Goal: Task Accomplishment & Management: Manage account settings

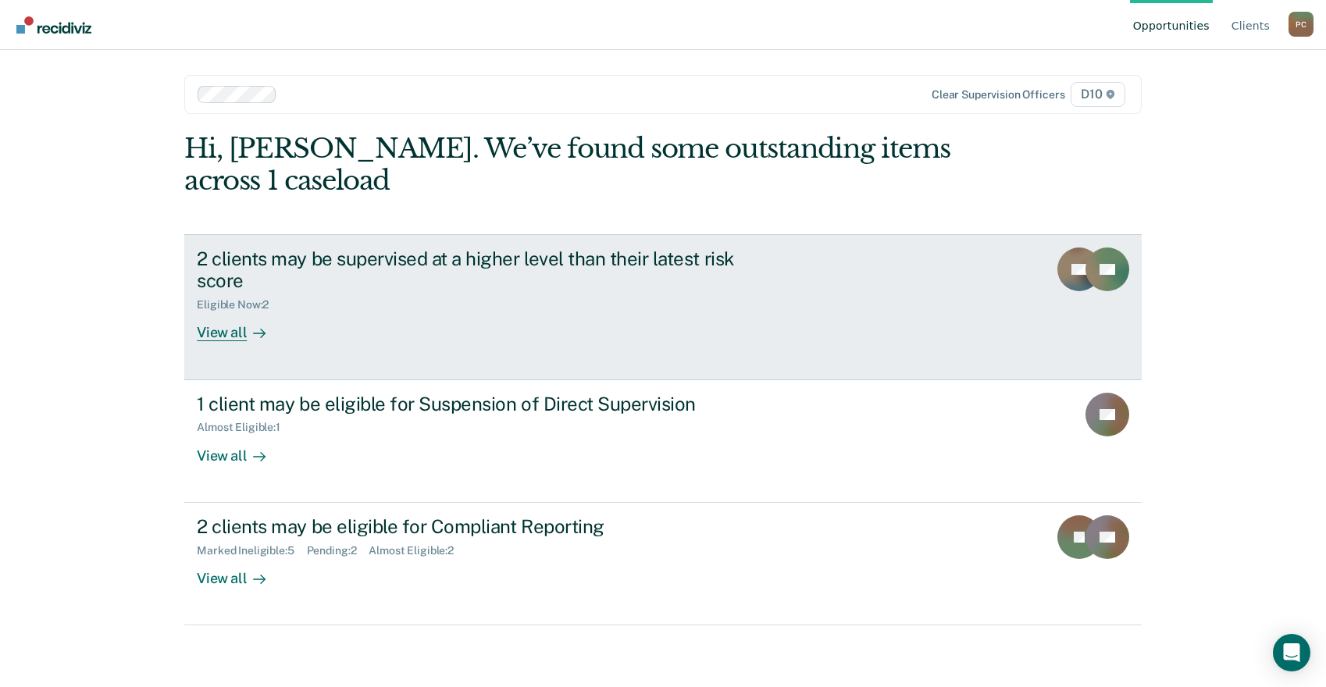
click at [651, 234] on link "2 clients may be supervised at a higher level than their latest risk score Elig…" at bounding box center [662, 307] width 957 height 146
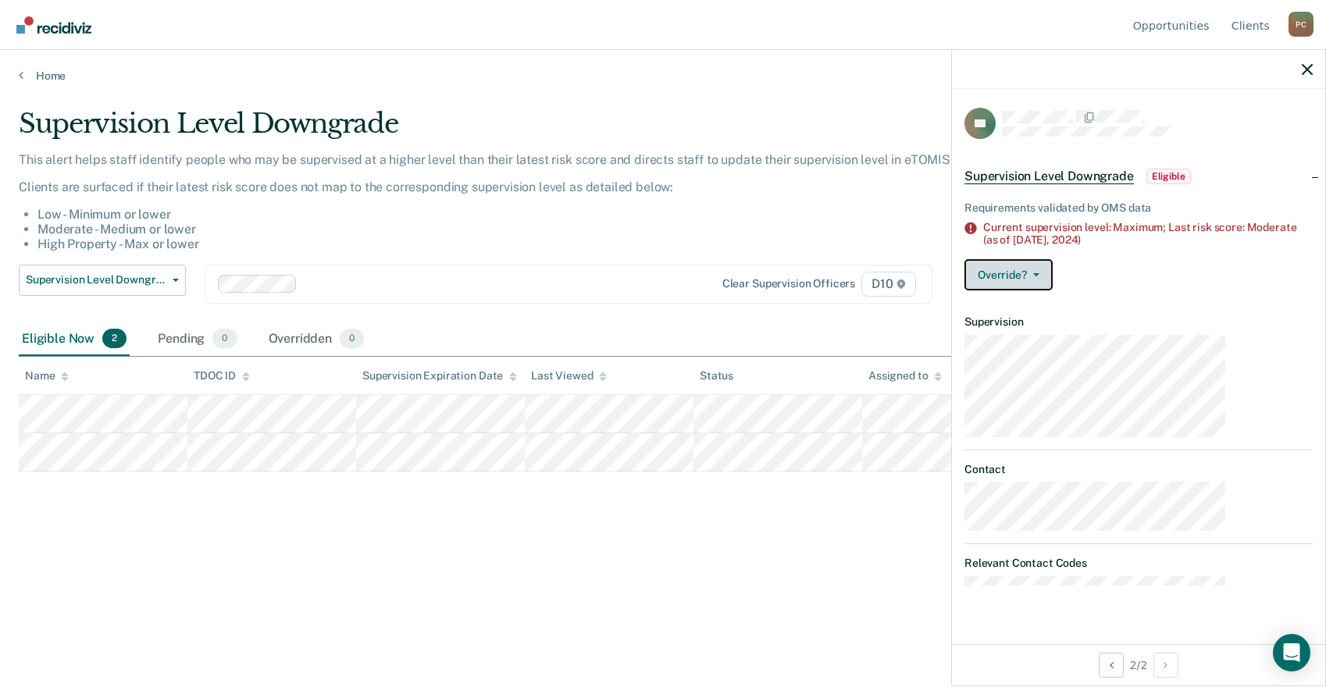
click at [1039, 273] on icon "button" at bounding box center [1036, 274] width 6 height 3
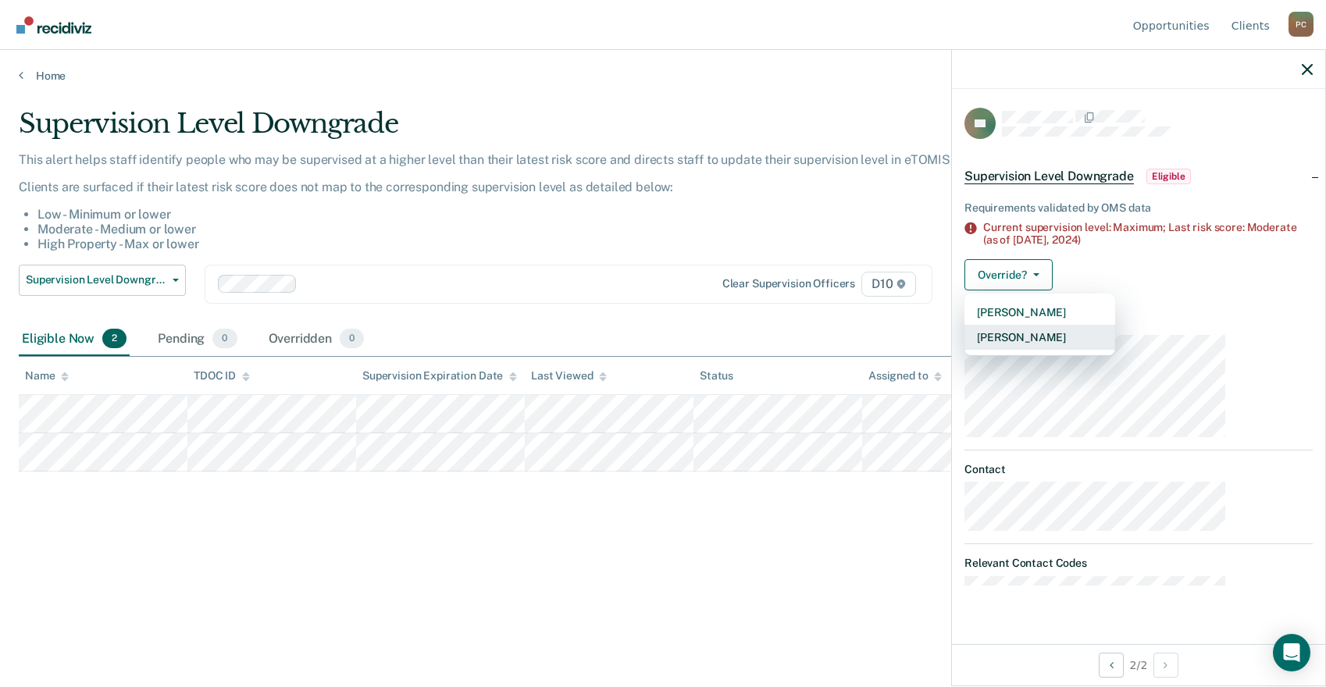
click at [1112, 325] on button "[PERSON_NAME]" at bounding box center [1039, 337] width 151 height 25
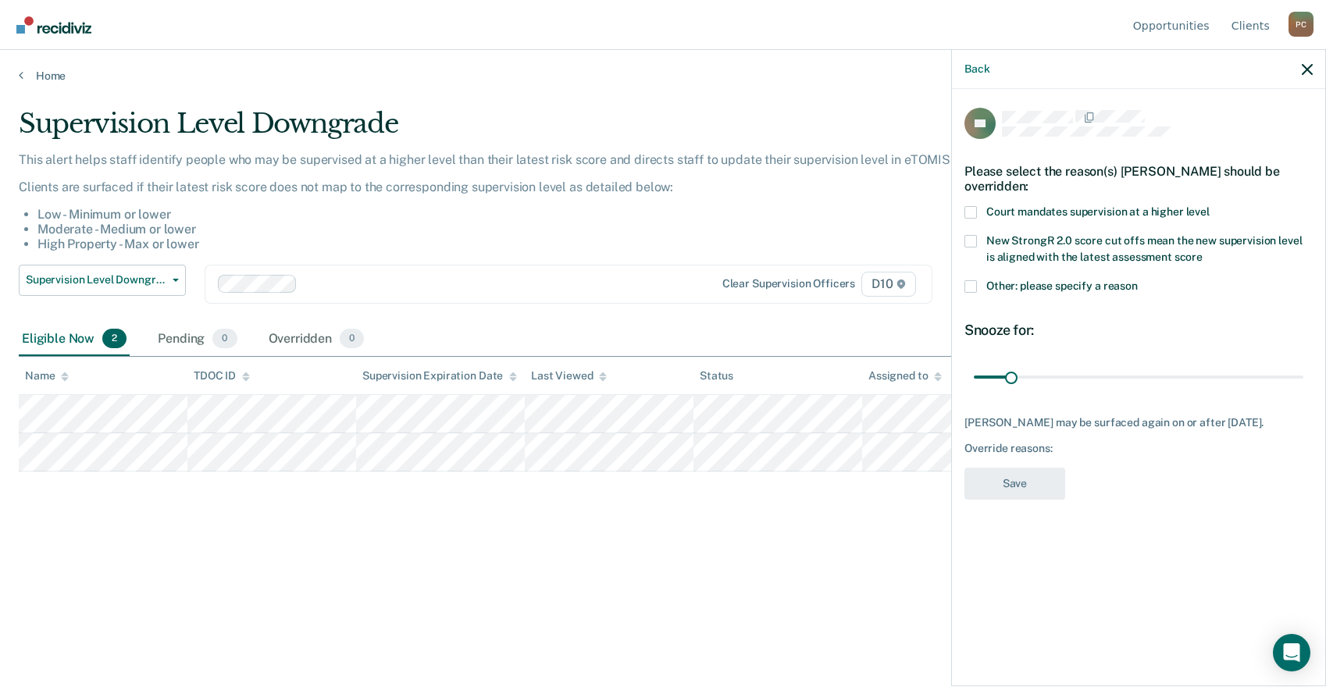
click at [977, 280] on span at bounding box center [970, 286] width 12 height 12
click at [1138, 280] on input "Other: please specify a reason" at bounding box center [1138, 280] width 0 height 0
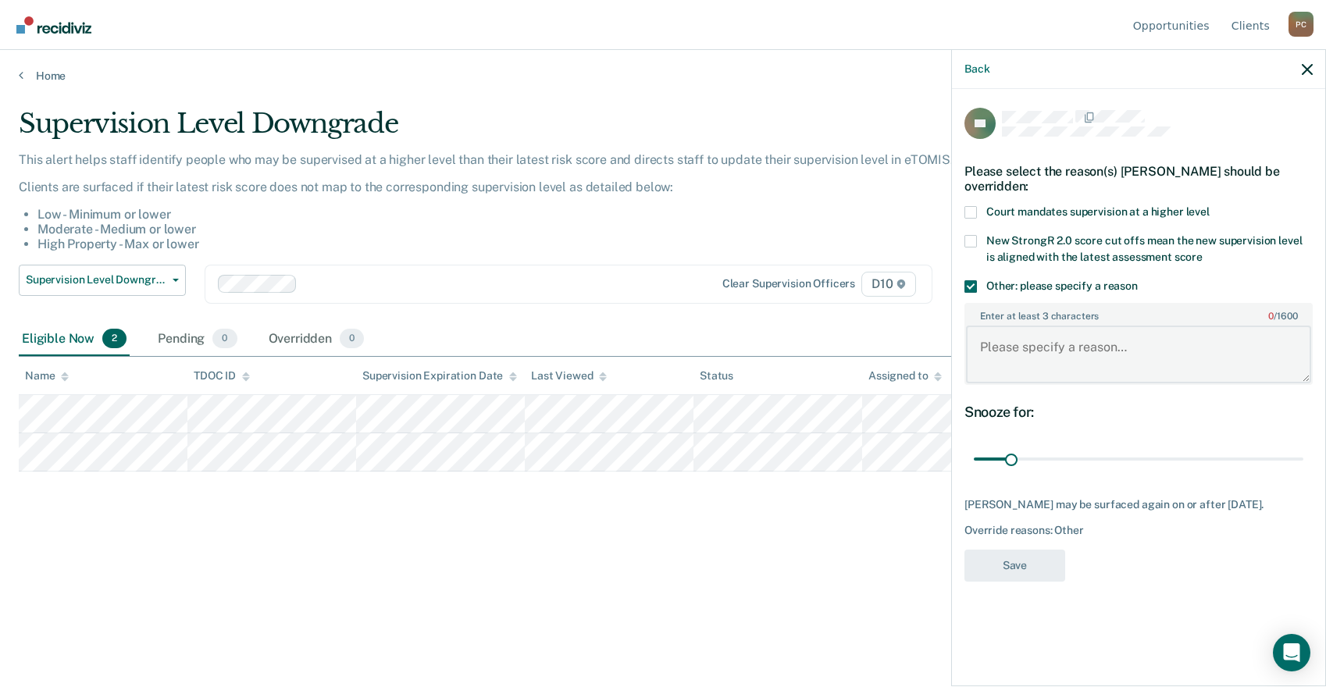
click at [1104, 326] on textarea "Enter at least 3 characters 0 / 1600" at bounding box center [1138, 355] width 345 height 58
type textarea "Has new pending court cases."
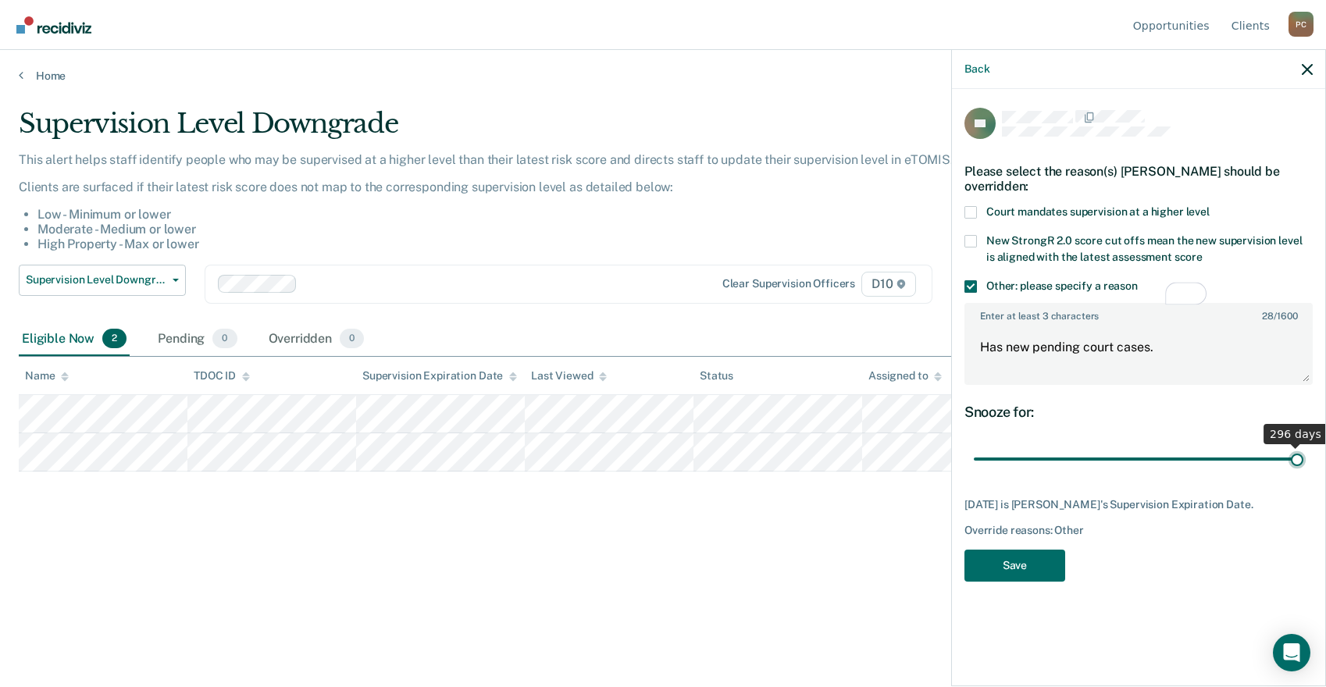
drag, startPoint x: 1090, startPoint y: 366, endPoint x: 1346, endPoint y: 366, distance: 256.2
type input "296"
click at [1303, 446] on input "range" at bounding box center [1139, 459] width 330 height 27
click at [1065, 550] on button "Save" at bounding box center [1014, 566] width 101 height 32
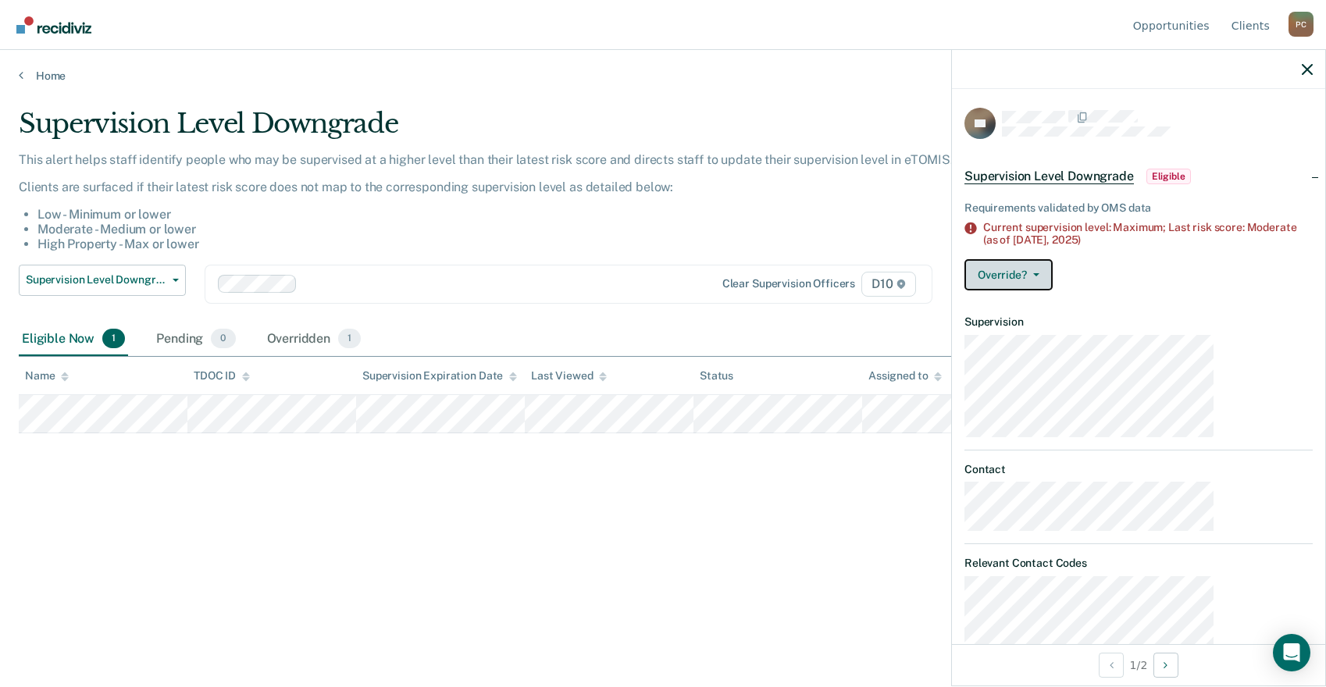
click at [1053, 259] on button "Override?" at bounding box center [1008, 274] width 88 height 31
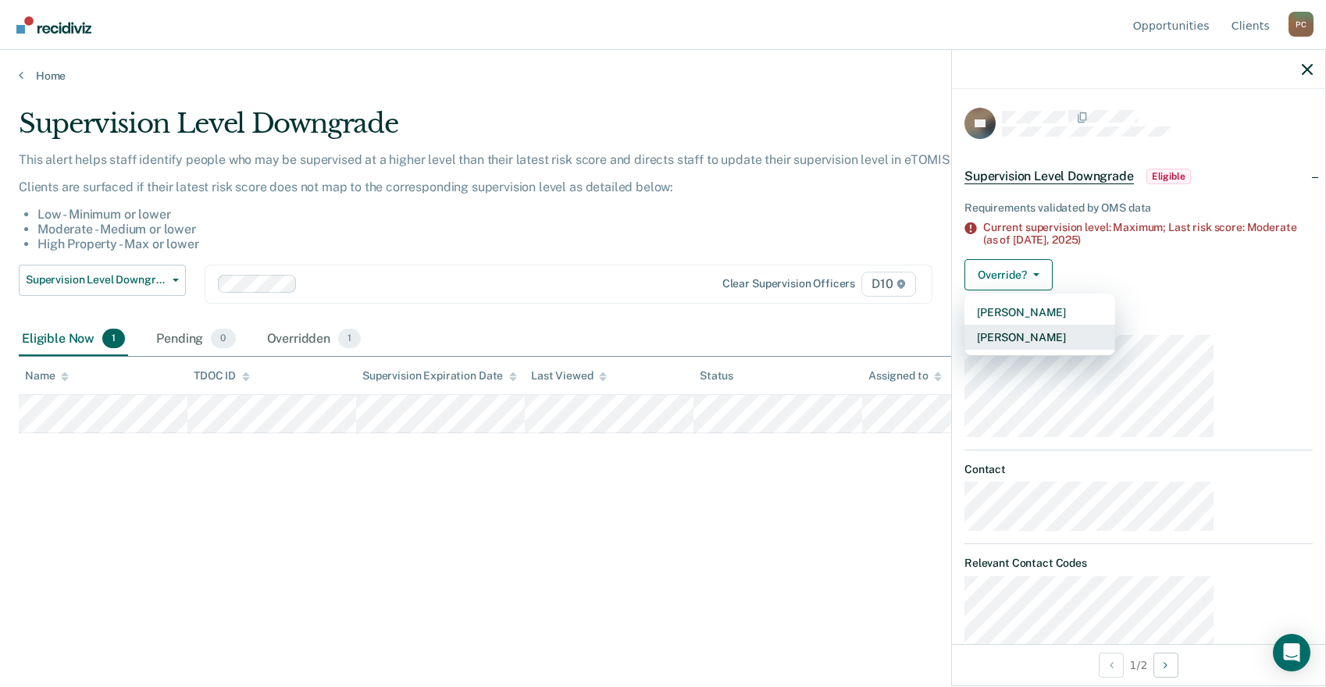
click at [1111, 325] on button "[PERSON_NAME]" at bounding box center [1039, 337] width 151 height 25
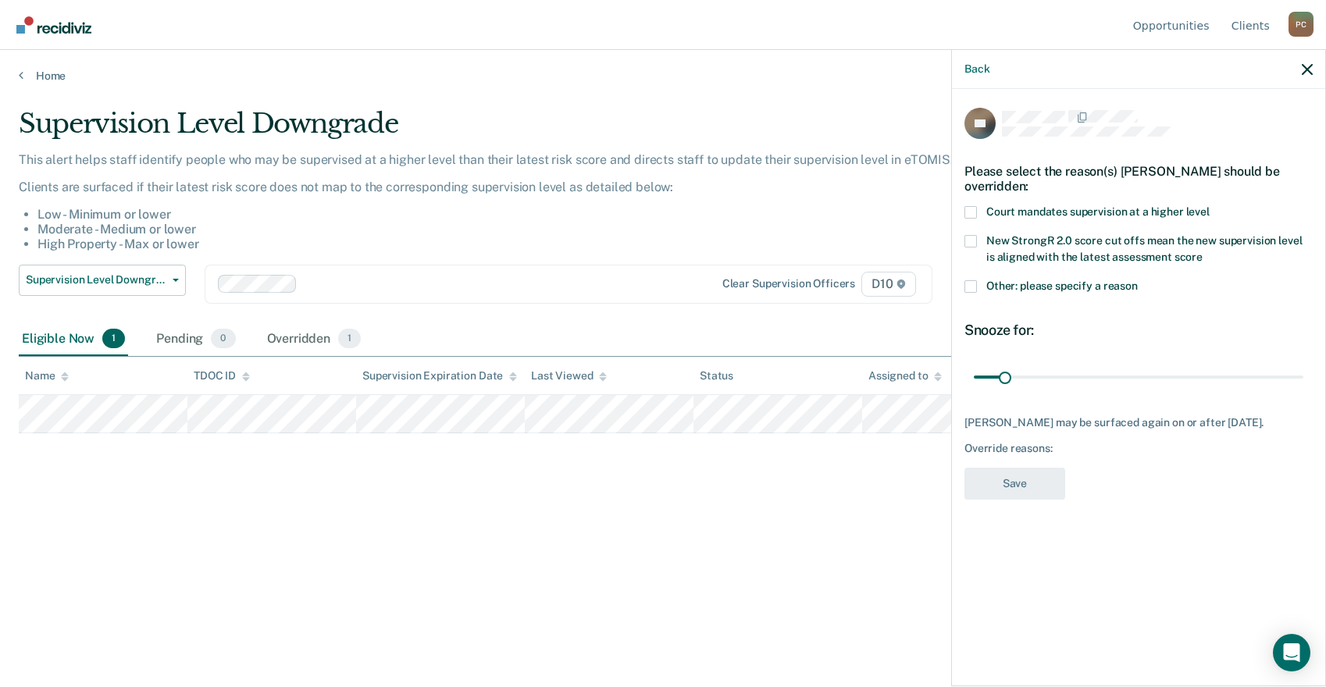
click at [977, 280] on span at bounding box center [970, 286] width 12 height 12
click at [1138, 280] on input "Other: please specify a reason" at bounding box center [1138, 280] width 0 height 0
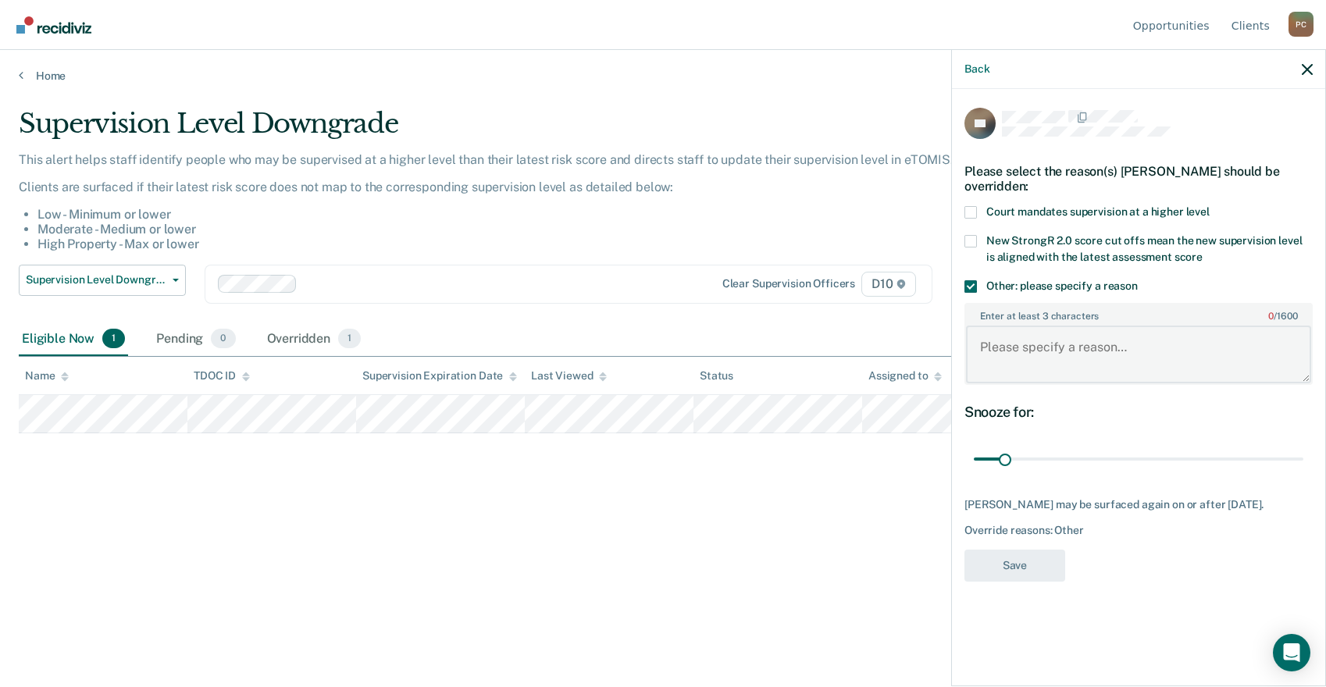
click at [1093, 326] on textarea "Enter at least 3 characters 0 / 1600" at bounding box center [1138, 355] width 345 height 58
type textarea "h"
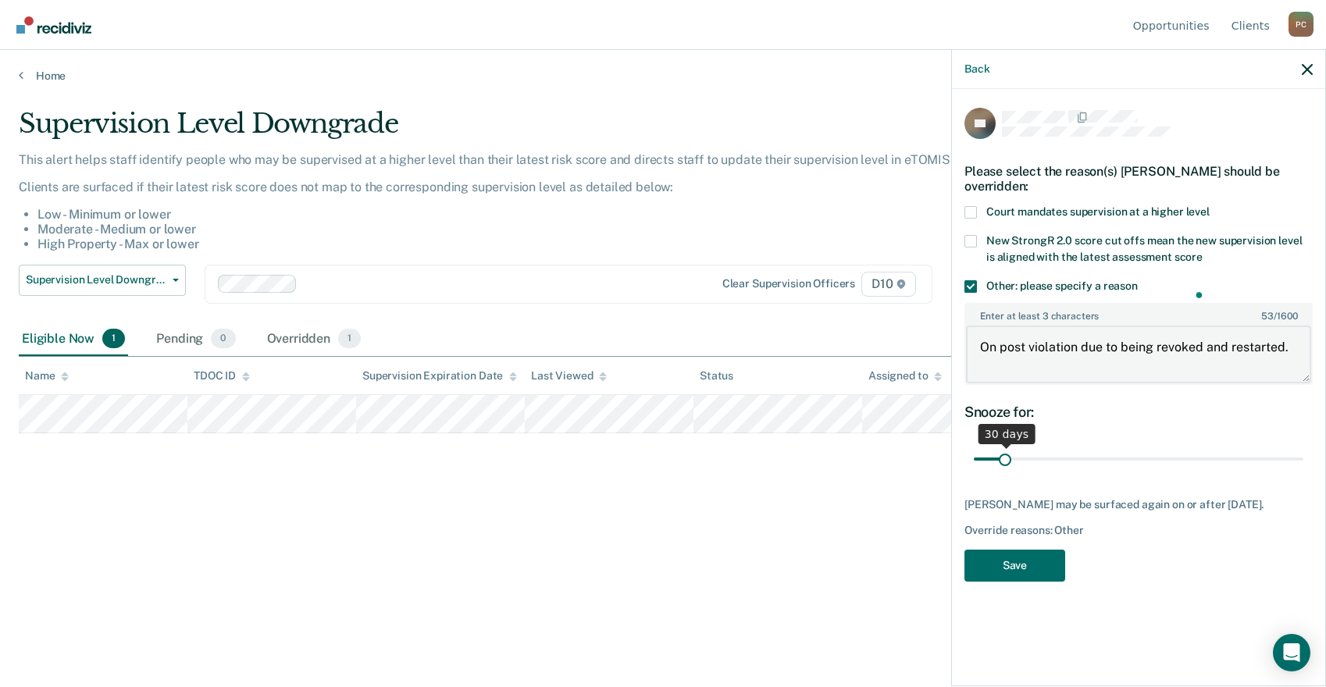
type textarea "On post violation due to being revoked and restarted."
drag, startPoint x: 1086, startPoint y: 366, endPoint x: 1107, endPoint y: 367, distance: 21.1
type input "60"
click at [1107, 446] on input "range" at bounding box center [1139, 459] width 330 height 27
click at [1065, 550] on button "Save" at bounding box center [1014, 566] width 101 height 32
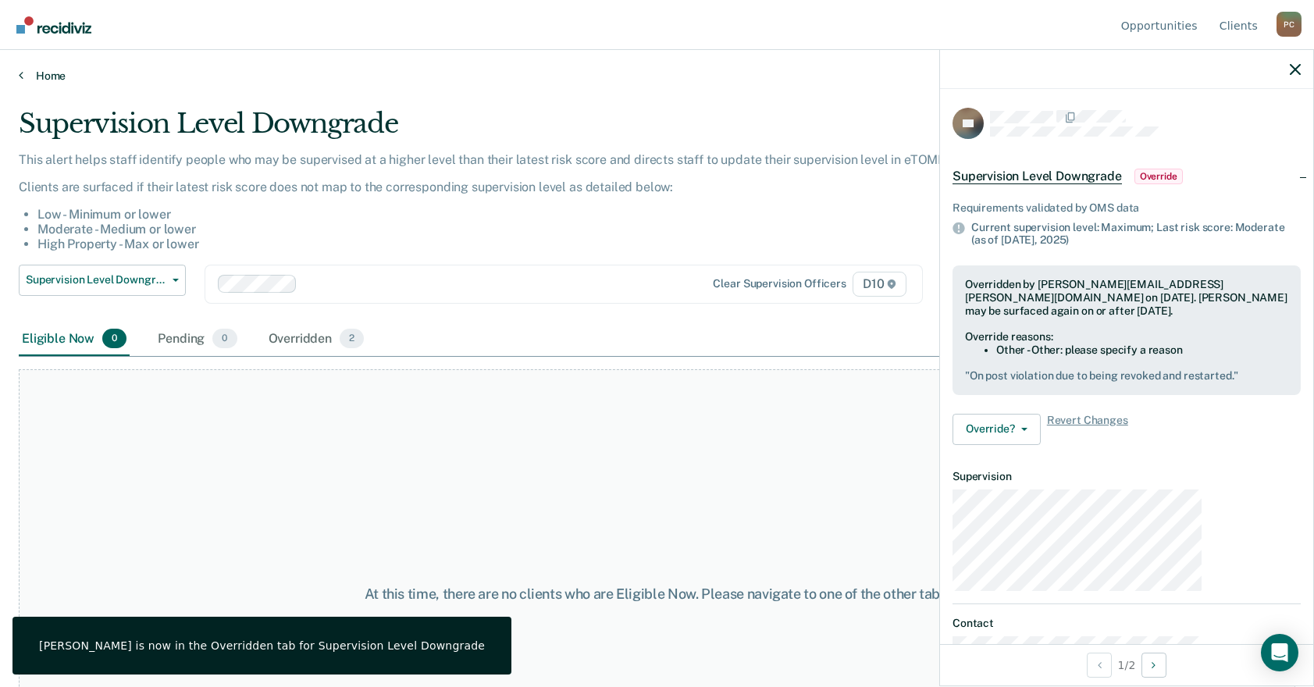
click at [19, 69] on link "Home" at bounding box center [657, 76] width 1277 height 14
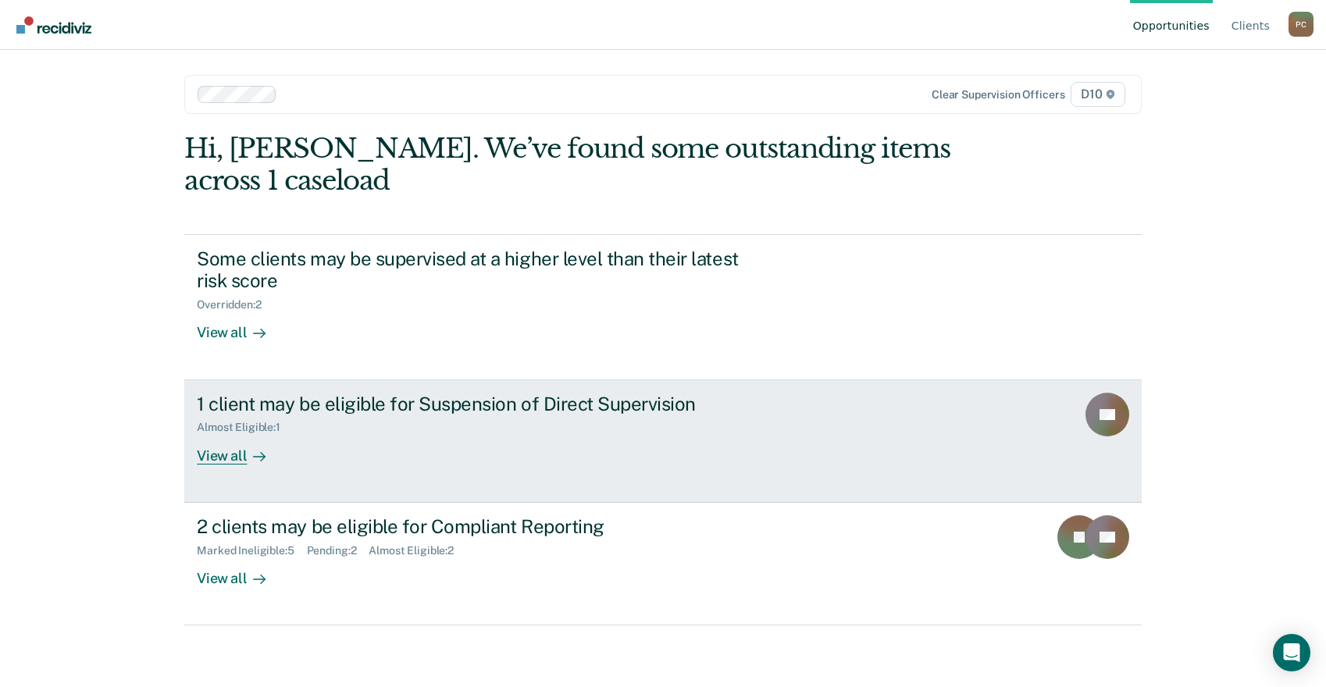
click at [402, 393] on div "1 client may be eligible for Suspension of Direct Supervision Almost Eligible :…" at bounding box center [490, 429] width 586 height 72
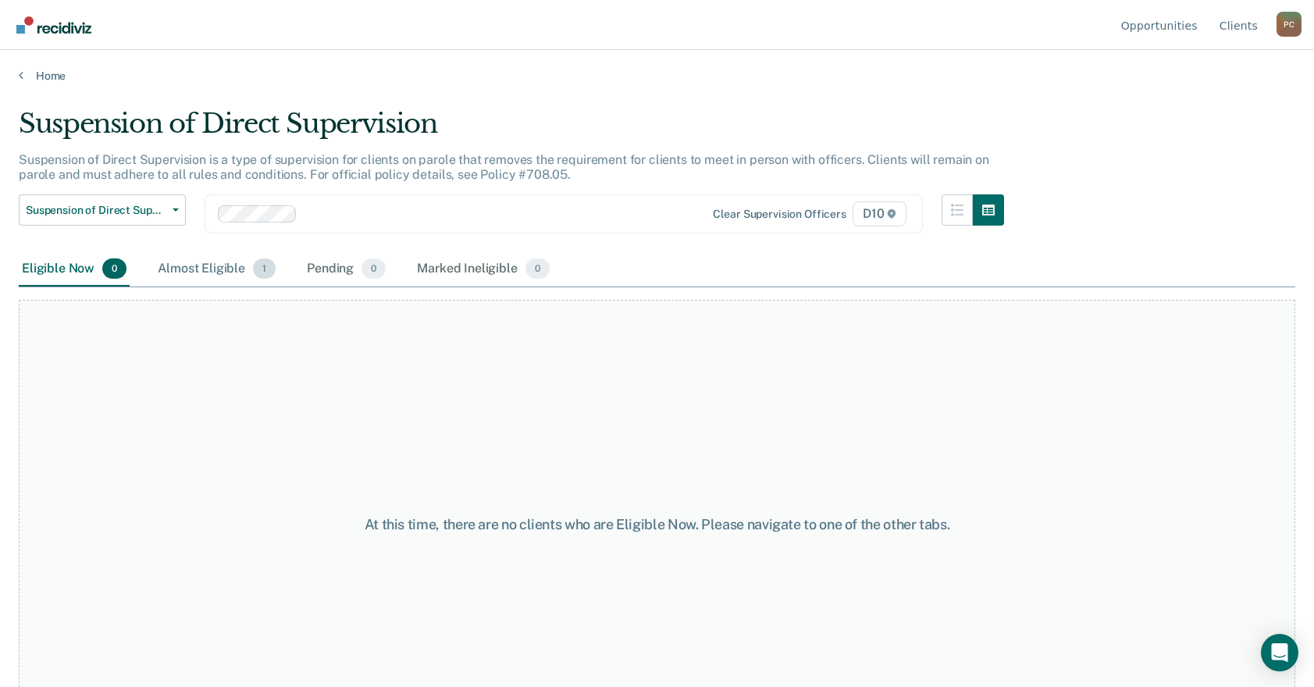
click at [169, 252] on div "Almost Eligible 1" at bounding box center [217, 269] width 124 height 34
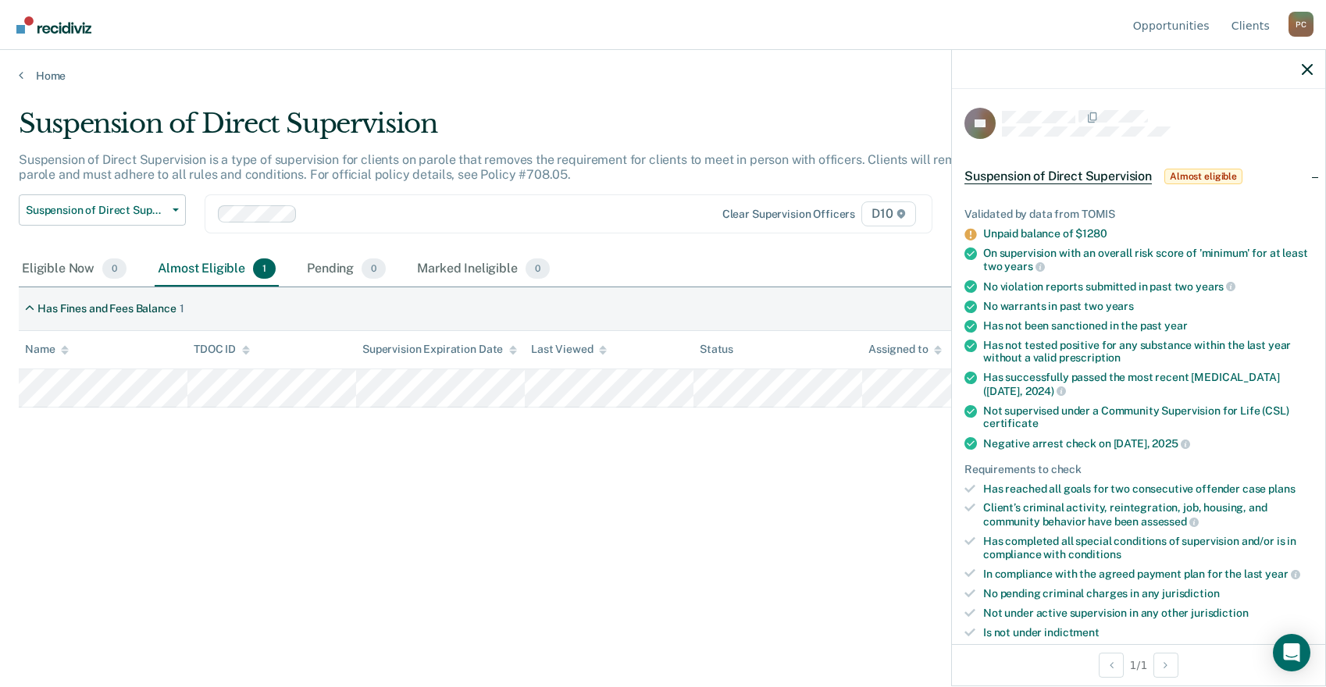
click at [387, 83] on main "Suspension of Direct Supervision Suspension of Direct Supervision is a type of …" at bounding box center [663, 383] width 1326 height 600
click at [19, 69] on icon at bounding box center [21, 75] width 5 height 12
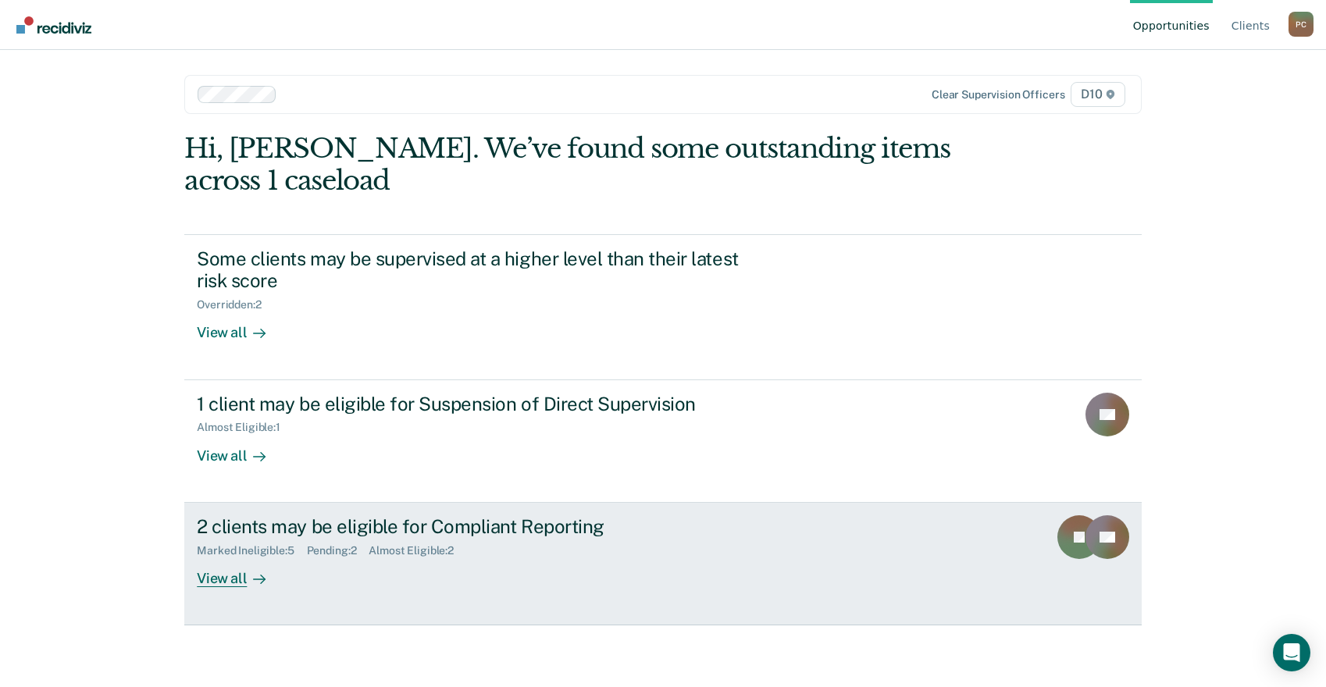
click at [357, 515] on div "2 clients may be eligible for Compliant Reporting Marked Ineligible : 5 Pending…" at bounding box center [490, 551] width 586 height 72
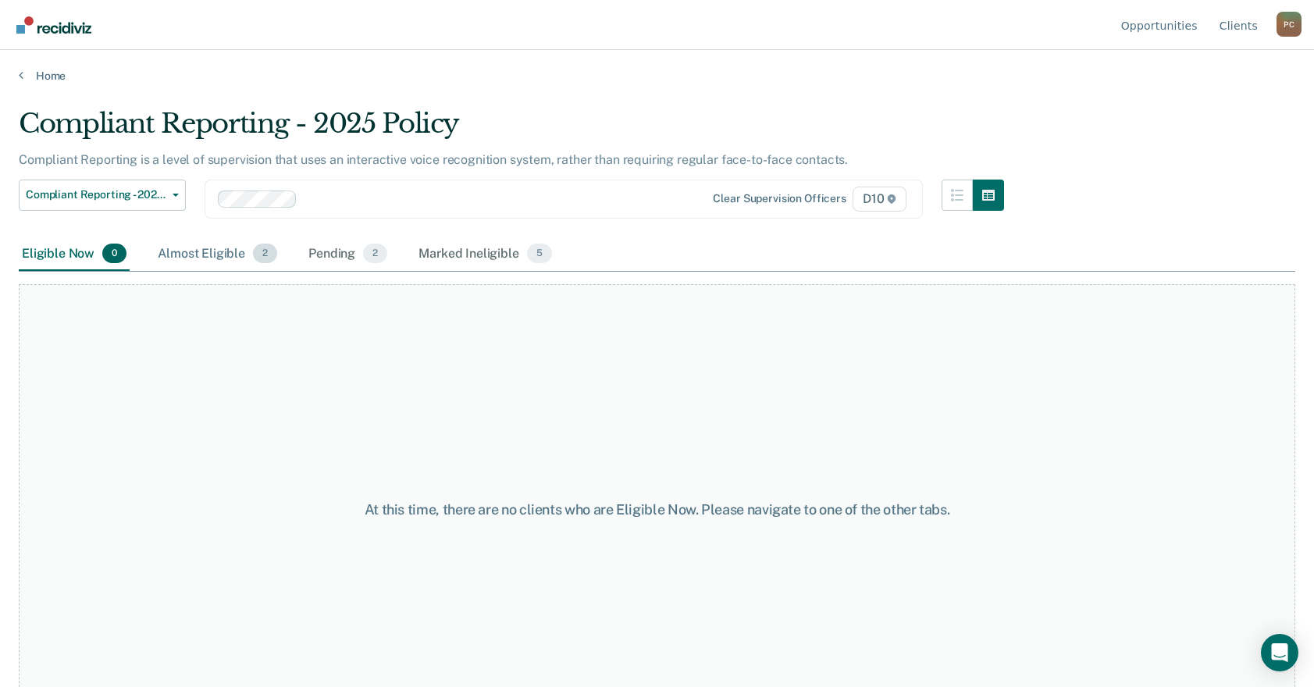
click at [162, 237] on div "Almost Eligible 2" at bounding box center [218, 254] width 126 height 34
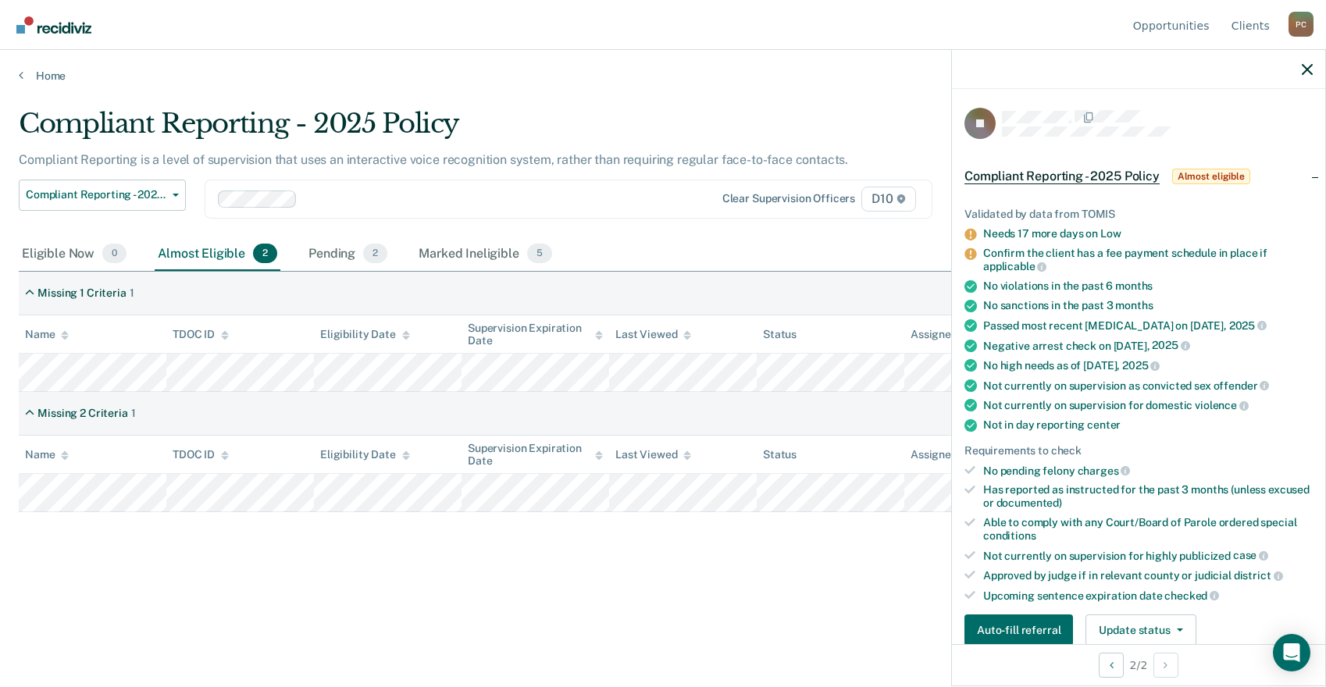
click at [420, 436] on th "Eligibility Date" at bounding box center [388, 455] width 148 height 38
